Goal: Information Seeking & Learning: Learn about a topic

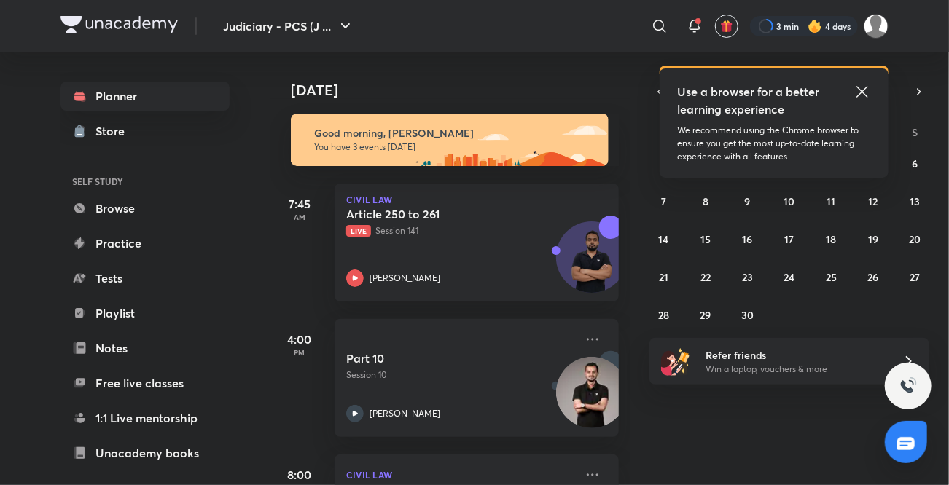
click at [859, 93] on icon at bounding box center [862, 91] width 17 height 17
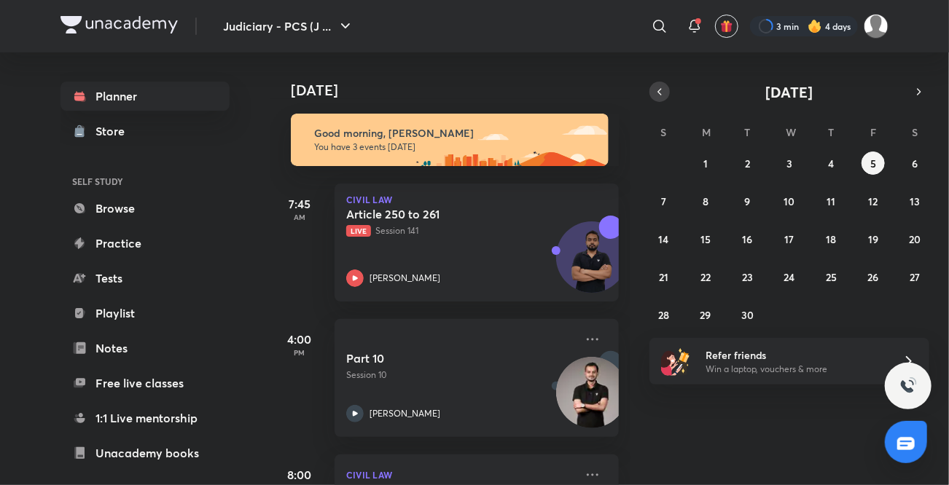
click at [657, 89] on icon "button" at bounding box center [660, 91] width 12 height 13
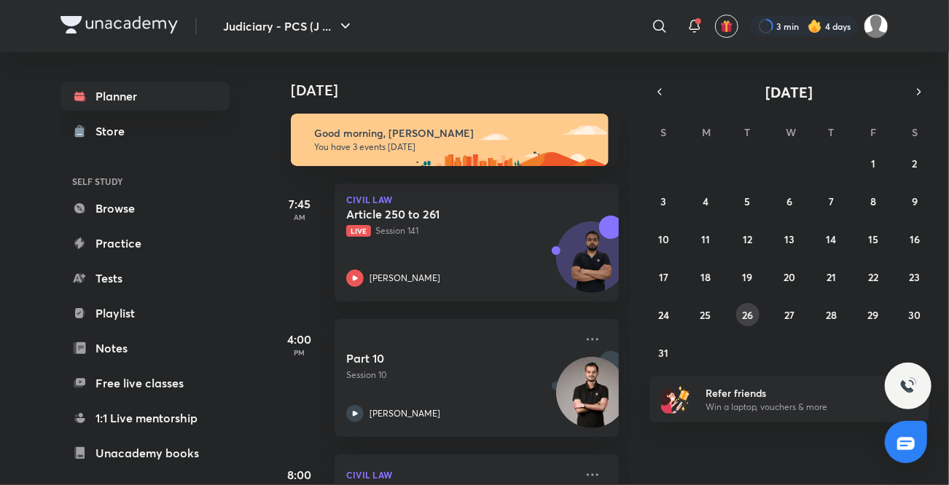
click at [740, 316] on button "26" at bounding box center [747, 314] width 23 height 23
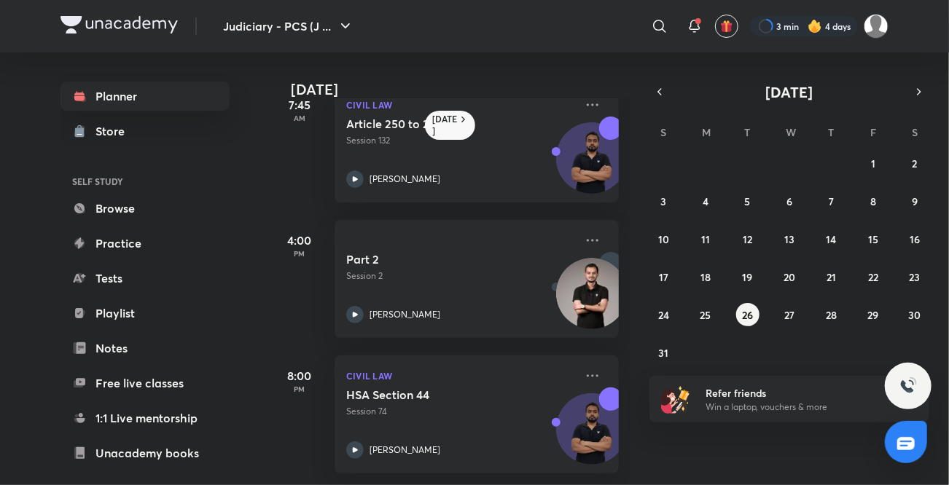
scroll to position [42, 0]
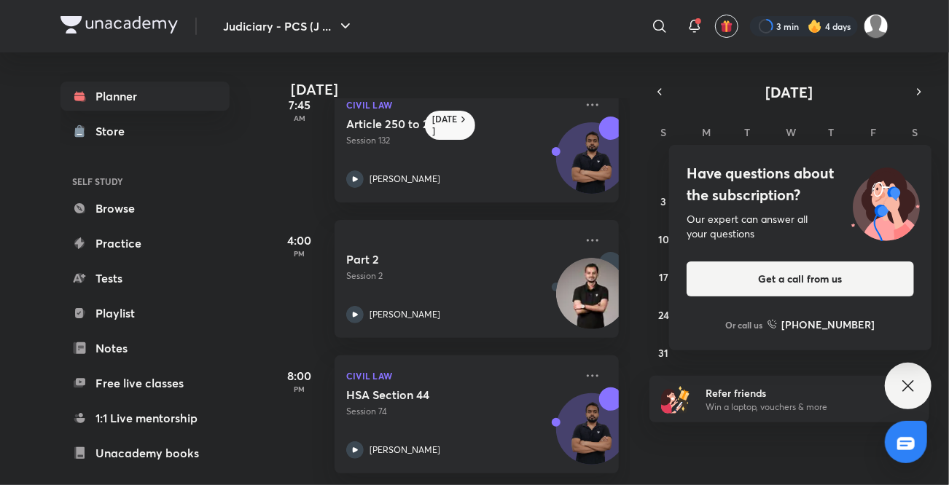
click at [905, 386] on icon at bounding box center [907, 386] width 17 height 17
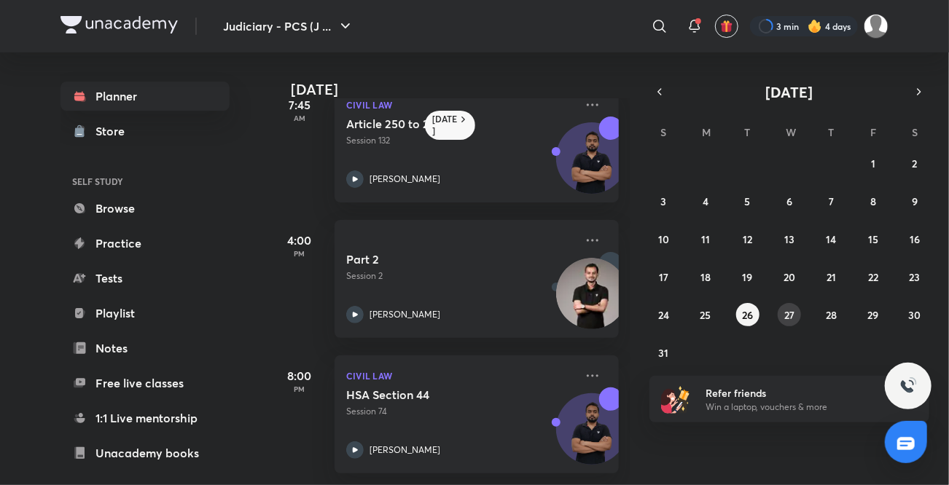
click at [782, 320] on button "27" at bounding box center [789, 314] width 23 height 23
click at [837, 313] on button "28" at bounding box center [830, 314] width 23 height 23
click at [867, 323] on button "29" at bounding box center [873, 314] width 23 height 23
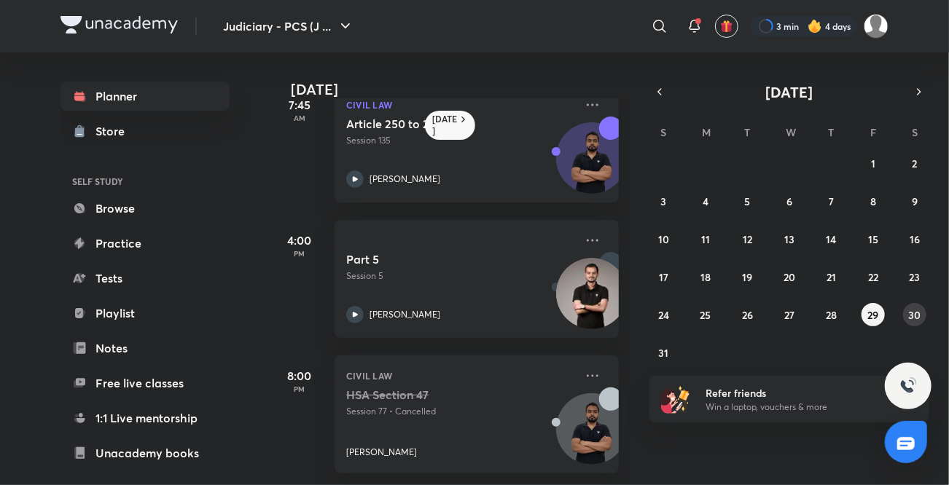
click at [921, 319] on button "30" at bounding box center [914, 314] width 23 height 23
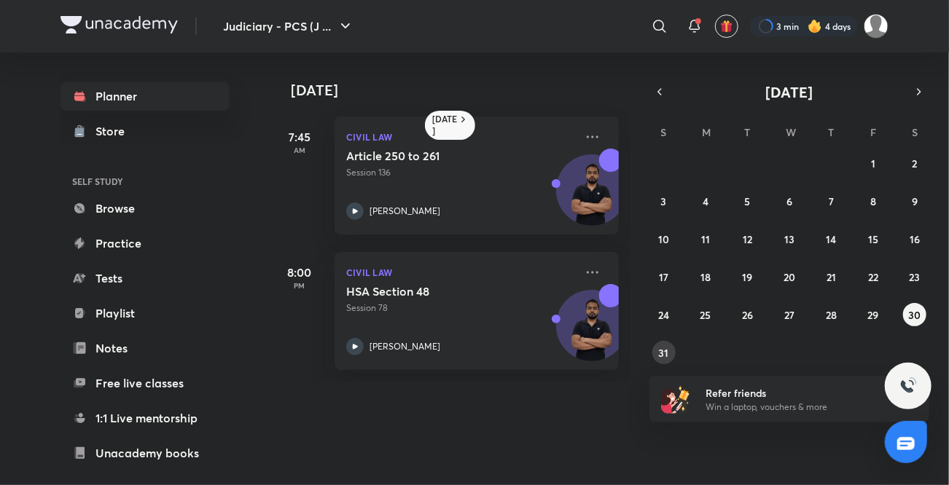
click at [655, 361] on button "31" at bounding box center [663, 352] width 23 height 23
click at [918, 86] on icon "button" at bounding box center [919, 91] width 12 height 13
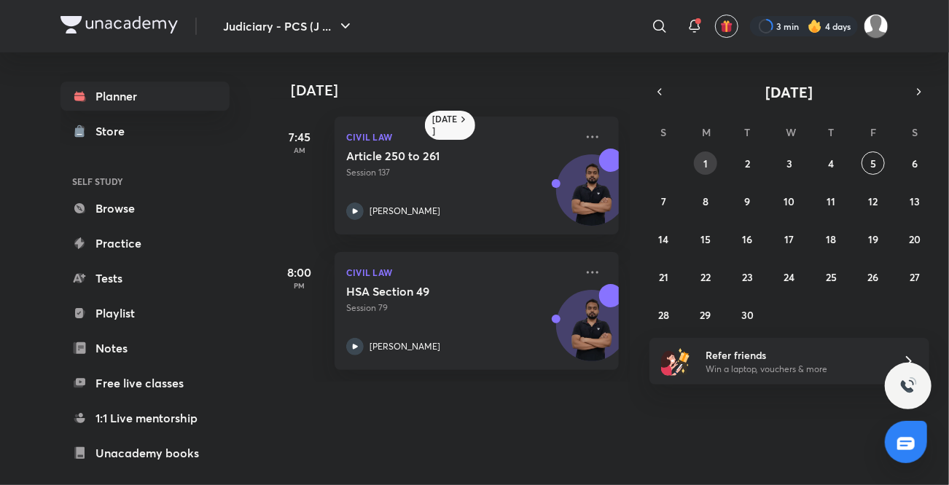
click at [704, 162] on abbr "1" at bounding box center [705, 164] width 4 height 14
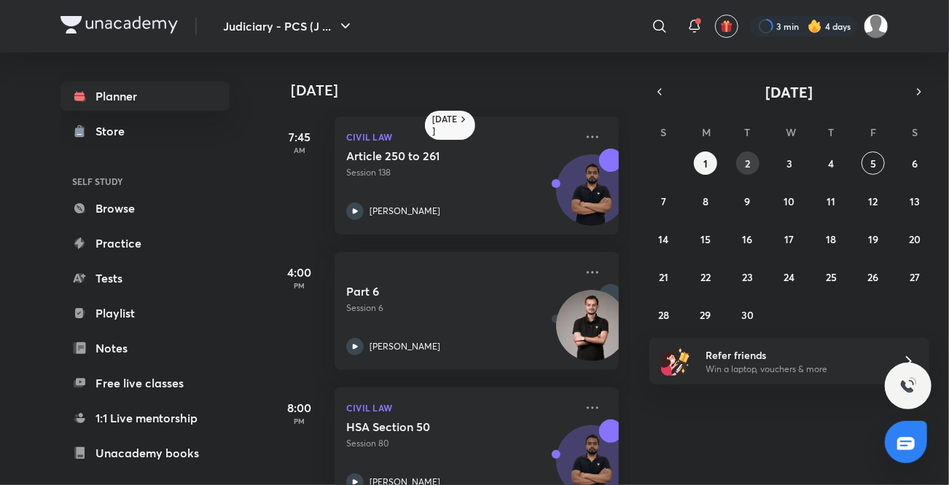
click at [754, 161] on button "2" at bounding box center [747, 163] width 23 height 23
click at [779, 163] on button "3" at bounding box center [789, 163] width 23 height 23
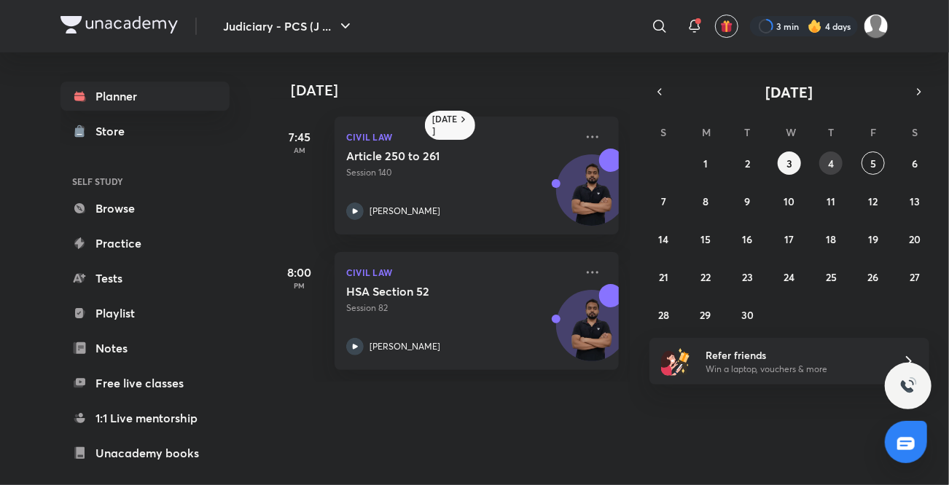
click at [827, 165] on button "4" at bounding box center [830, 163] width 23 height 23
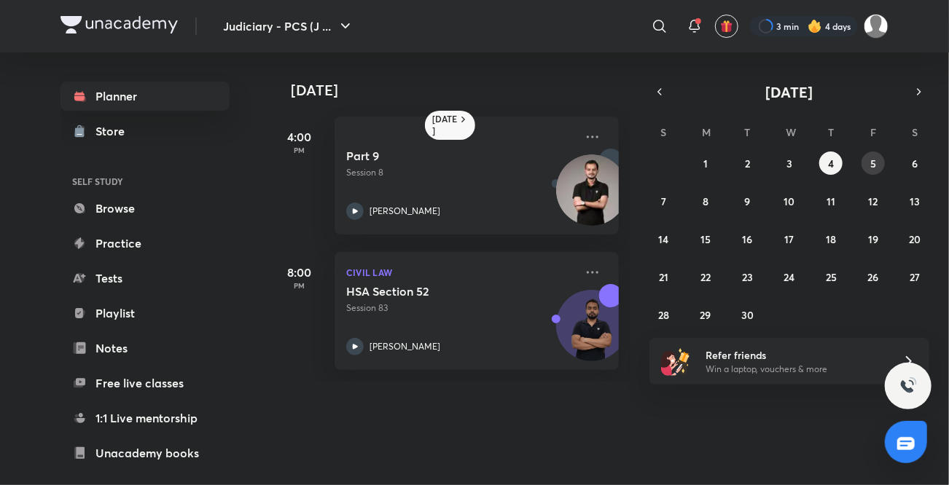
click at [867, 165] on button "5" at bounding box center [873, 163] width 23 height 23
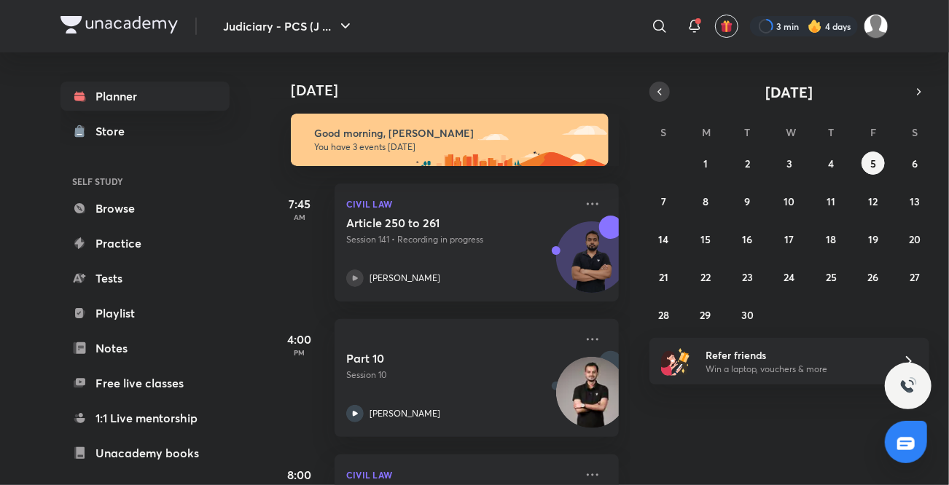
click at [660, 99] on button "button" at bounding box center [659, 92] width 20 height 20
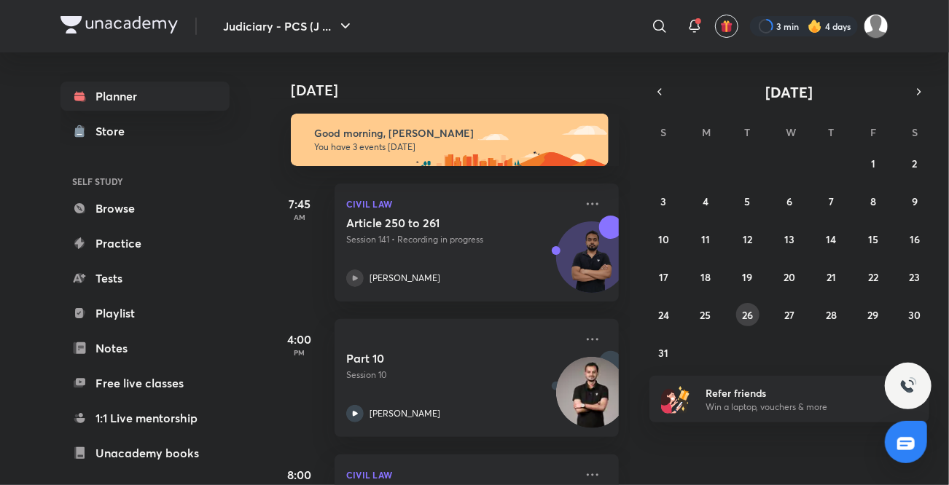
click at [743, 311] on abbr "26" at bounding box center [747, 315] width 11 height 14
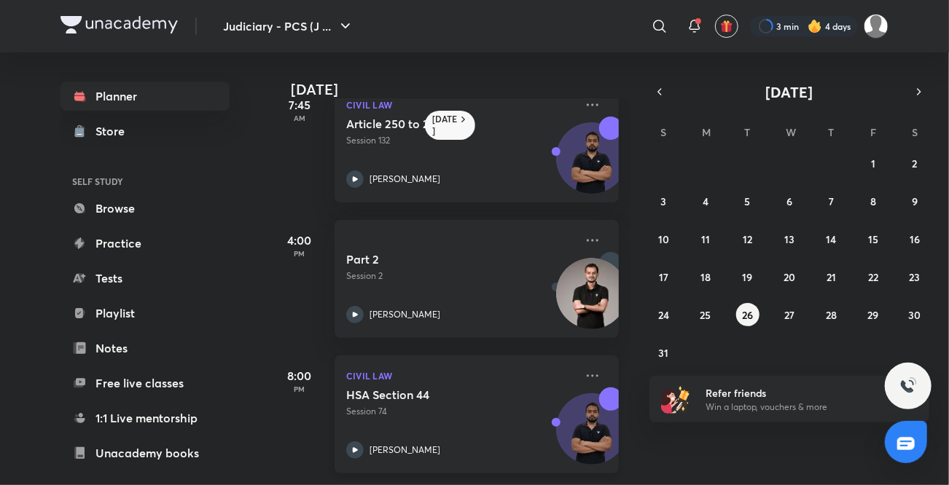
click at [352, 444] on icon at bounding box center [354, 450] width 17 height 17
